Goal: Check status: Check status

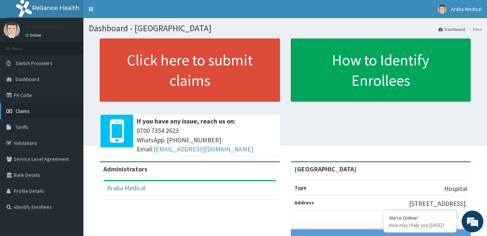
click at [25, 109] on span "Claims" at bounding box center [23, 111] width 14 height 7
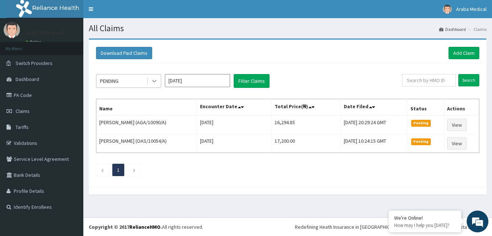
click at [152, 81] on icon at bounding box center [154, 80] width 7 height 7
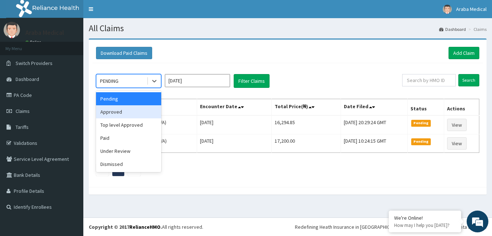
click at [116, 111] on div "Approved" at bounding box center [128, 111] width 65 height 13
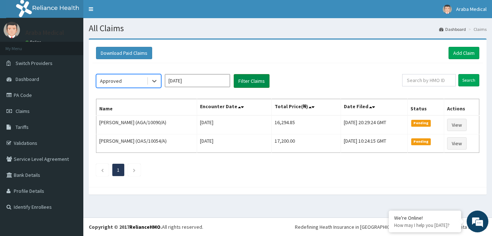
click at [254, 78] on button "Filter Claims" at bounding box center [252, 81] width 36 height 14
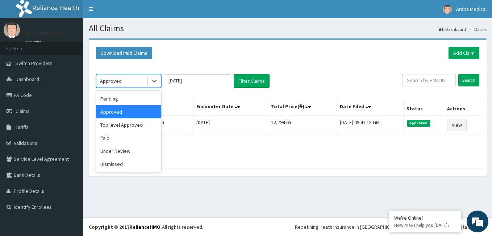
click at [133, 78] on div "Approved" at bounding box center [121, 81] width 50 height 12
click at [134, 125] on div "Top level Approved" at bounding box center [128, 124] width 65 height 13
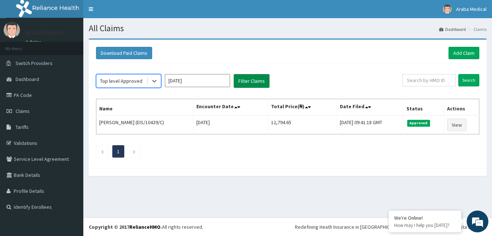
click at [250, 79] on button "Filter Claims" at bounding box center [252, 81] width 36 height 14
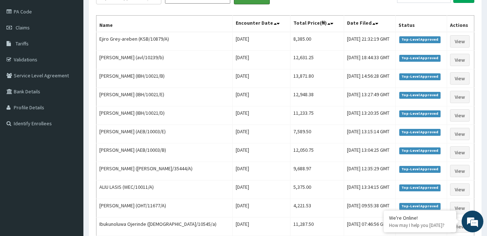
scroll to position [9, 0]
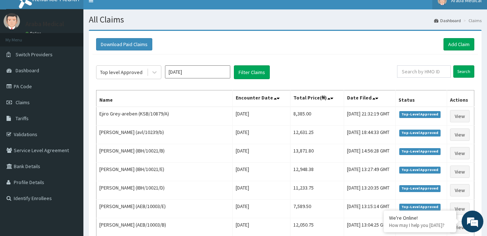
click at [477, 1] on span "Araba Medical" at bounding box center [466, 0] width 30 height 7
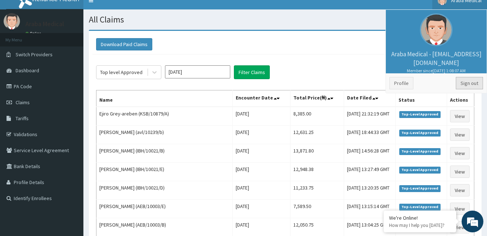
click at [468, 83] on link "Sign out" at bounding box center [469, 83] width 27 height 12
